Goal: Task Accomplishment & Management: Manage account settings

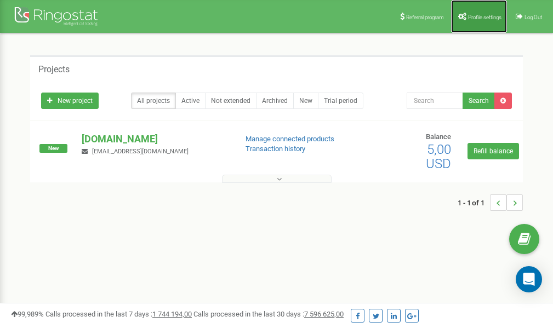
click at [476, 17] on span "Profile settings" at bounding box center [484, 17] width 33 height 6
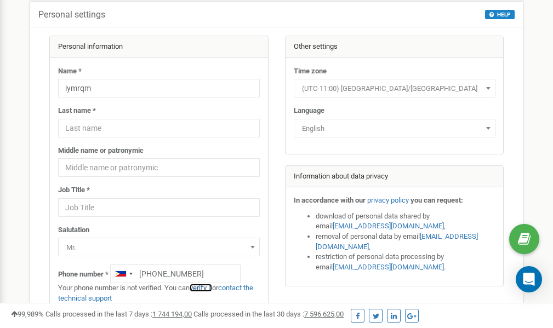
click at [206, 289] on link "verify it" at bounding box center [201, 288] width 22 height 8
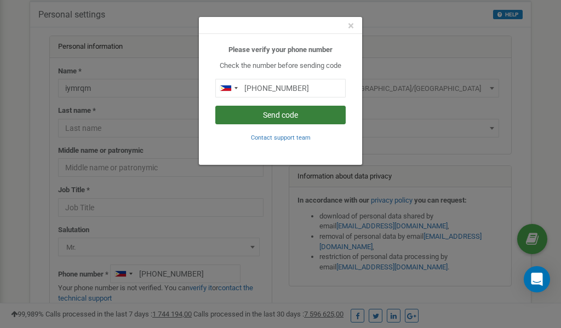
click at [293, 116] on button "Send code" at bounding box center [280, 115] width 130 height 19
